Goal: Ask a question: Seek information or help from site administrators or community

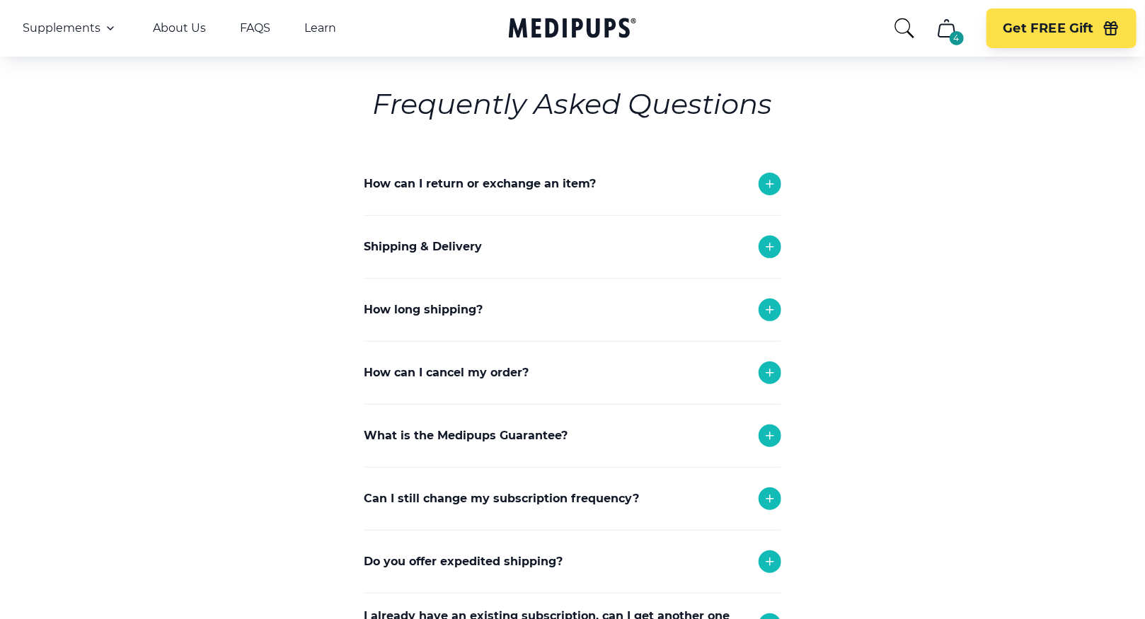
click at [476, 372] on p "How can I cancel my order?" at bounding box center [446, 372] width 165 height 17
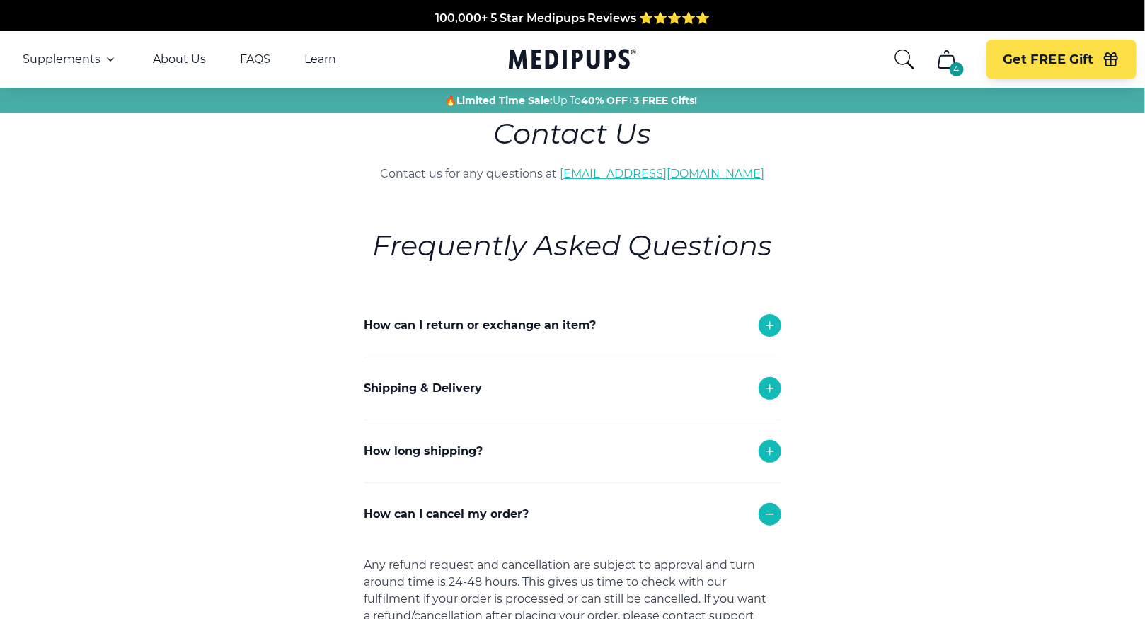
drag, startPoint x: 590, startPoint y: 175, endPoint x: 707, endPoint y: 171, distance: 117.5
click at [707, 171] on p "Contact us for any questions at [EMAIL_ADDRESS][DOMAIN_NAME]" at bounding box center [573, 174] width 576 height 17
click at [659, 171] on link "[EMAIL_ADDRESS][DOMAIN_NAME]" at bounding box center [663, 173] width 205 height 13
click at [638, 173] on link "[EMAIL_ADDRESS][DOMAIN_NAME]" at bounding box center [663, 173] width 205 height 13
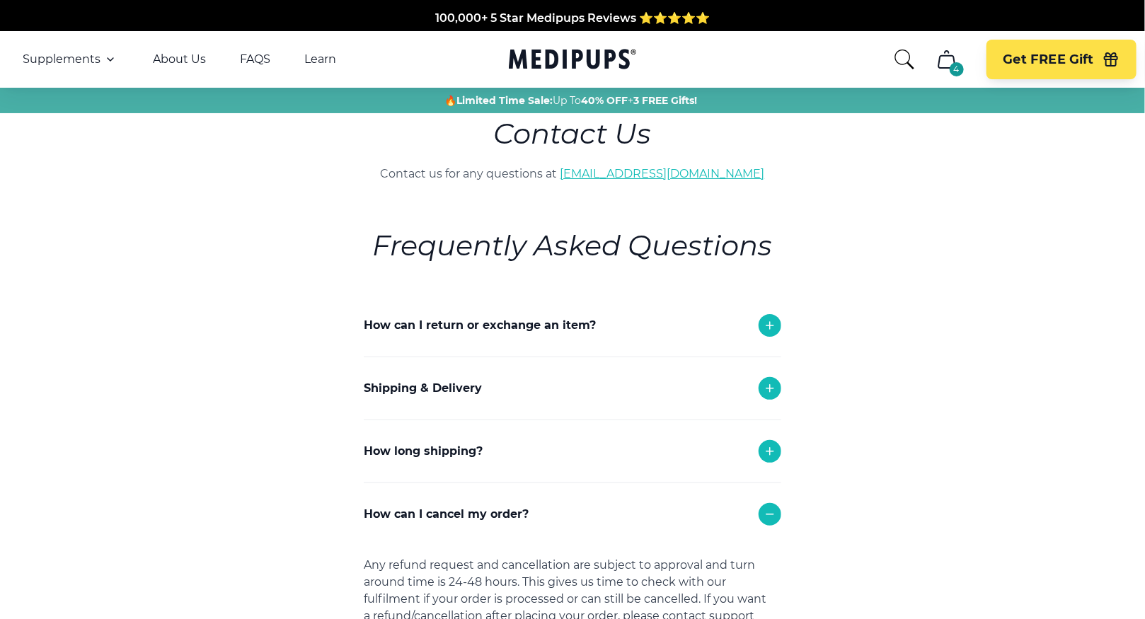
click at [637, 176] on link "[EMAIL_ADDRESS][DOMAIN_NAME]" at bounding box center [663, 173] width 205 height 13
click at [250, 55] on link "FAQS" at bounding box center [255, 59] width 30 height 14
